Goal: Navigation & Orientation: Understand site structure

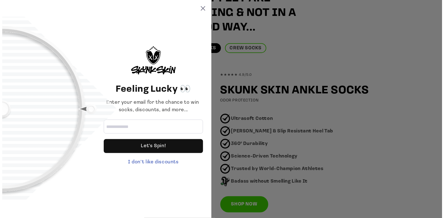
scroll to position [307, 0]
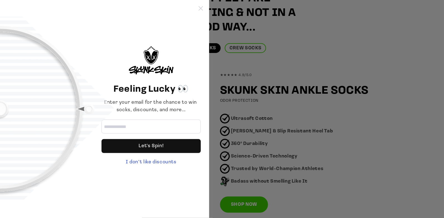
click at [200, 8] on icon at bounding box center [201, 8] width 4 height 4
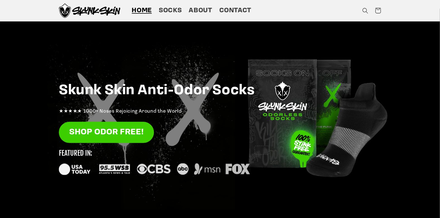
scroll to position [0, 0]
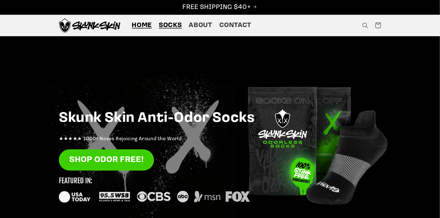
click at [169, 23] on span "Socks" at bounding box center [170, 25] width 23 height 9
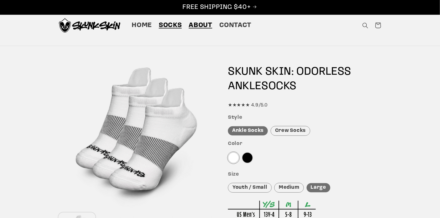
click at [199, 23] on span "About" at bounding box center [200, 25] width 23 height 9
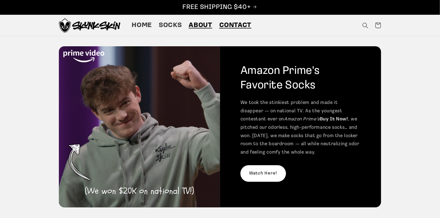
click at [239, 24] on span "Contact" at bounding box center [235, 25] width 32 height 9
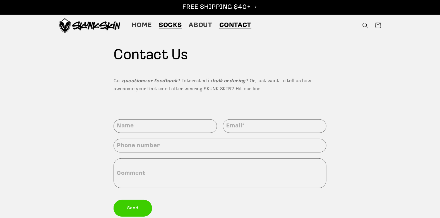
click at [163, 22] on span "Socks" at bounding box center [170, 25] width 23 height 9
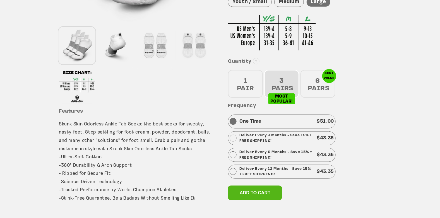
scroll to position [195, 0]
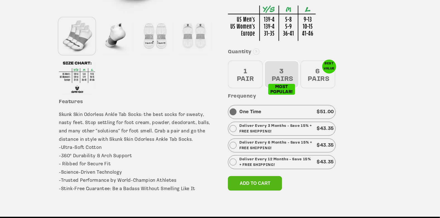
click at [246, 69] on div "1 PAIR" at bounding box center [245, 75] width 35 height 28
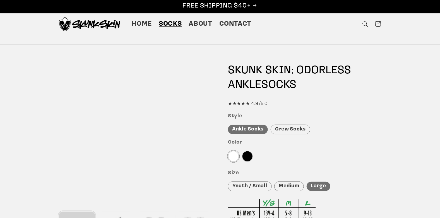
scroll to position [0, 0]
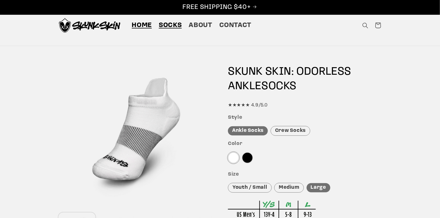
click at [140, 23] on span "Home" at bounding box center [142, 25] width 20 height 9
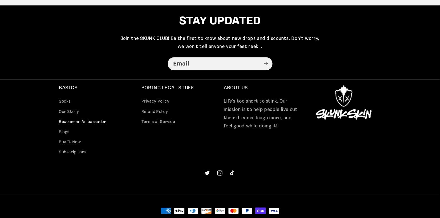
scroll to position [1451, 0]
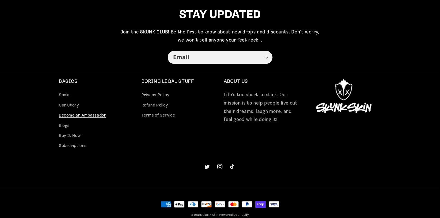
click at [85, 119] on link "Become an Ambassador" at bounding box center [82, 116] width 47 height 10
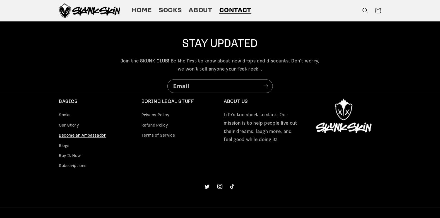
scroll to position [205, 0]
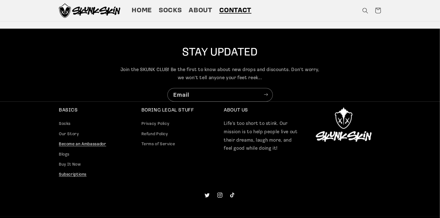
click at [76, 173] on link "Subscriptions" at bounding box center [73, 175] width 28 height 10
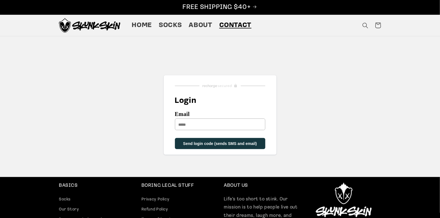
click at [231, 23] on span "Contact" at bounding box center [235, 25] width 32 height 9
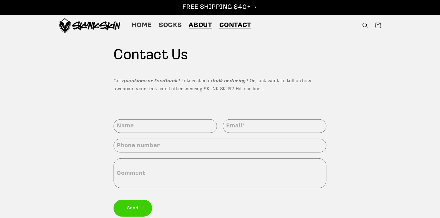
click at [201, 24] on span "About" at bounding box center [200, 25] width 23 height 9
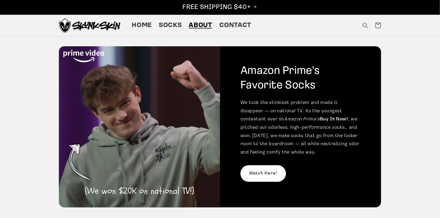
click at [93, 23] on img at bounding box center [89, 25] width 61 height 15
